Goal: Information Seeking & Learning: Learn about a topic

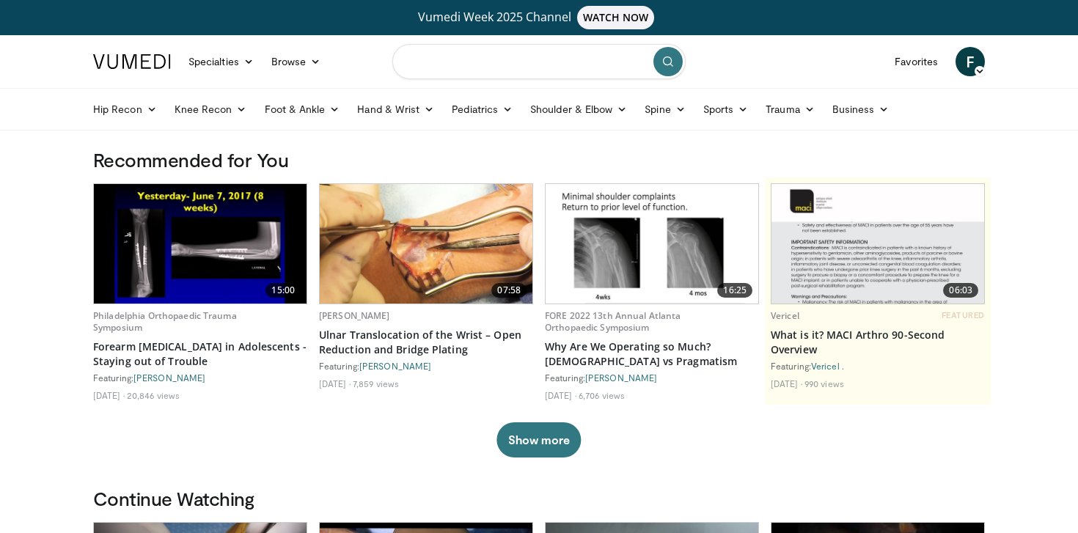
click at [507, 55] on input "Search topics, interventions" at bounding box center [538, 61] width 293 height 35
type input "**********"
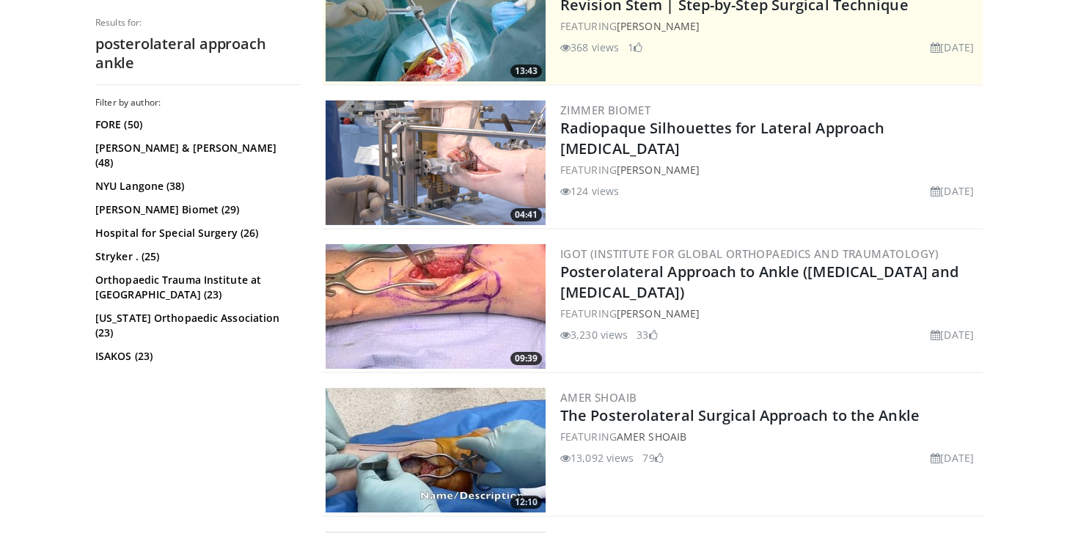
scroll to position [422, 0]
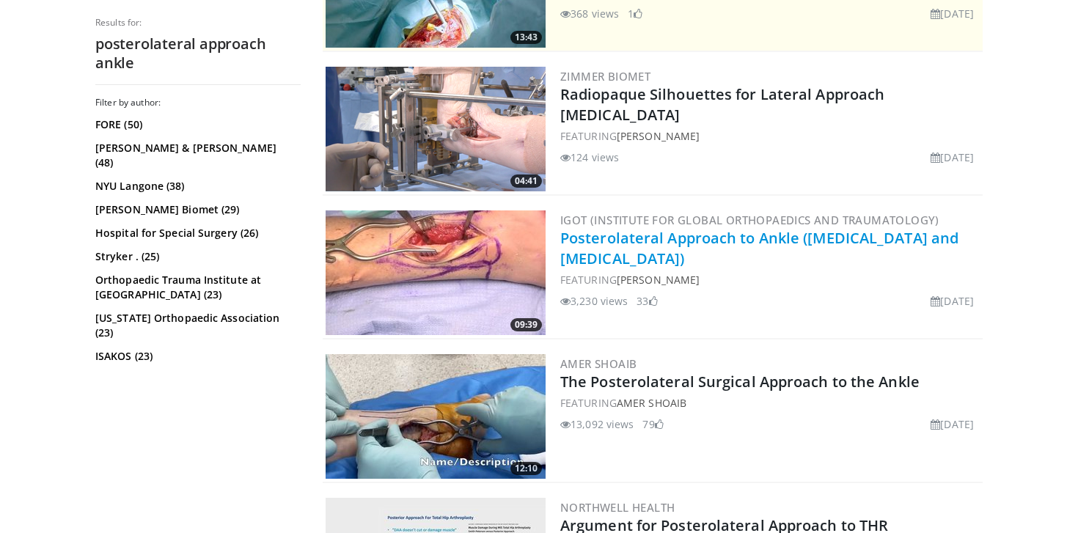
click at [726, 231] on link "Posterolateral Approach to Ankle ([MEDICAL_DATA] and [MEDICAL_DATA])" at bounding box center [759, 248] width 398 height 40
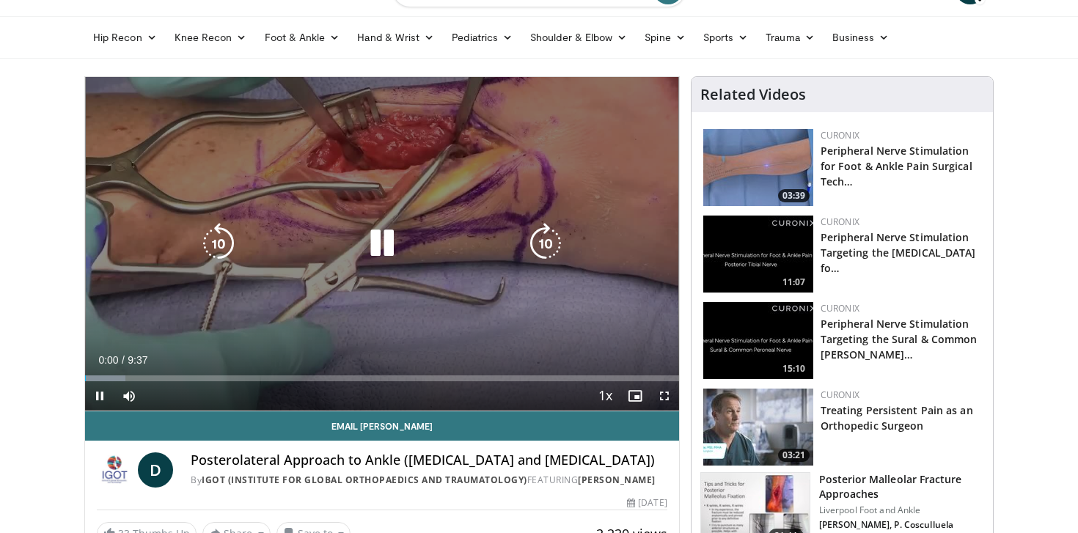
scroll to position [76, 0]
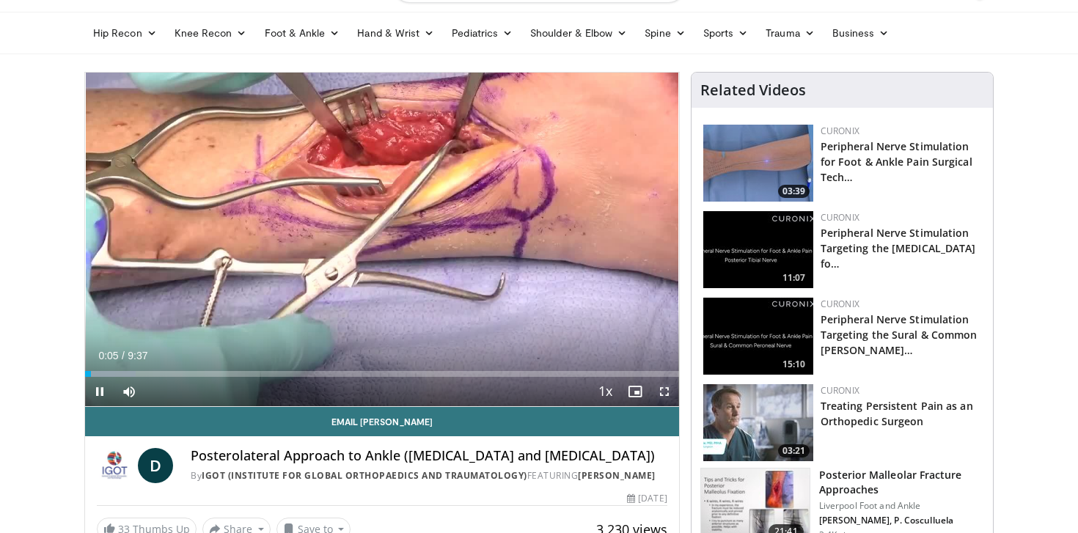
click at [668, 392] on span "Video Player" at bounding box center [664, 391] width 29 height 29
